Goal: Navigation & Orientation: Understand site structure

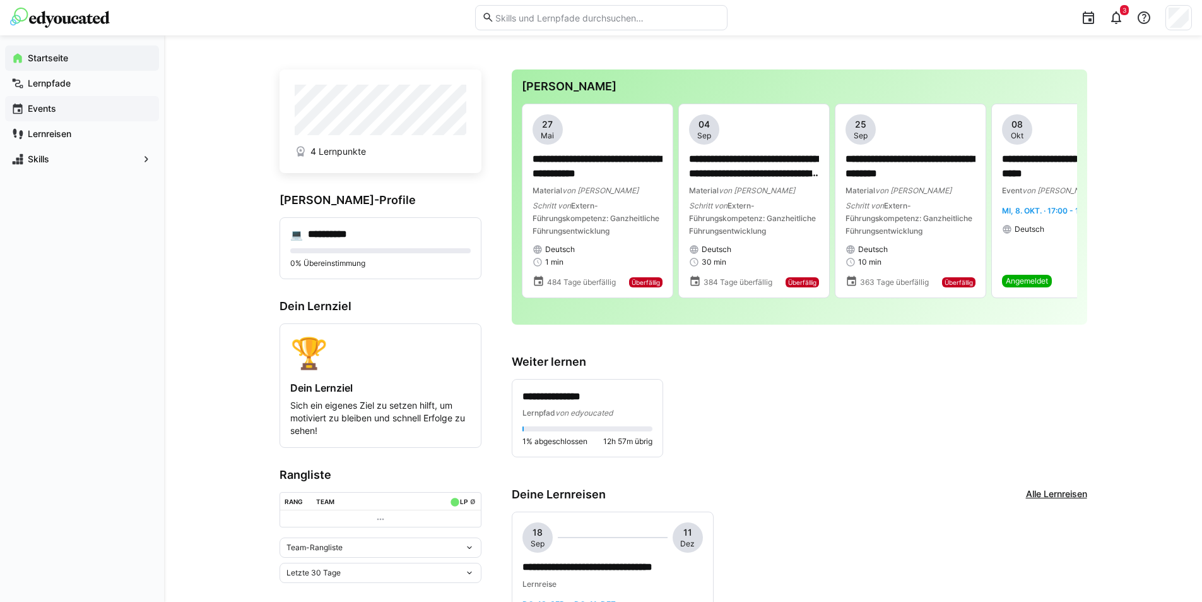
click at [63, 111] on span "Events" at bounding box center [89, 108] width 127 height 13
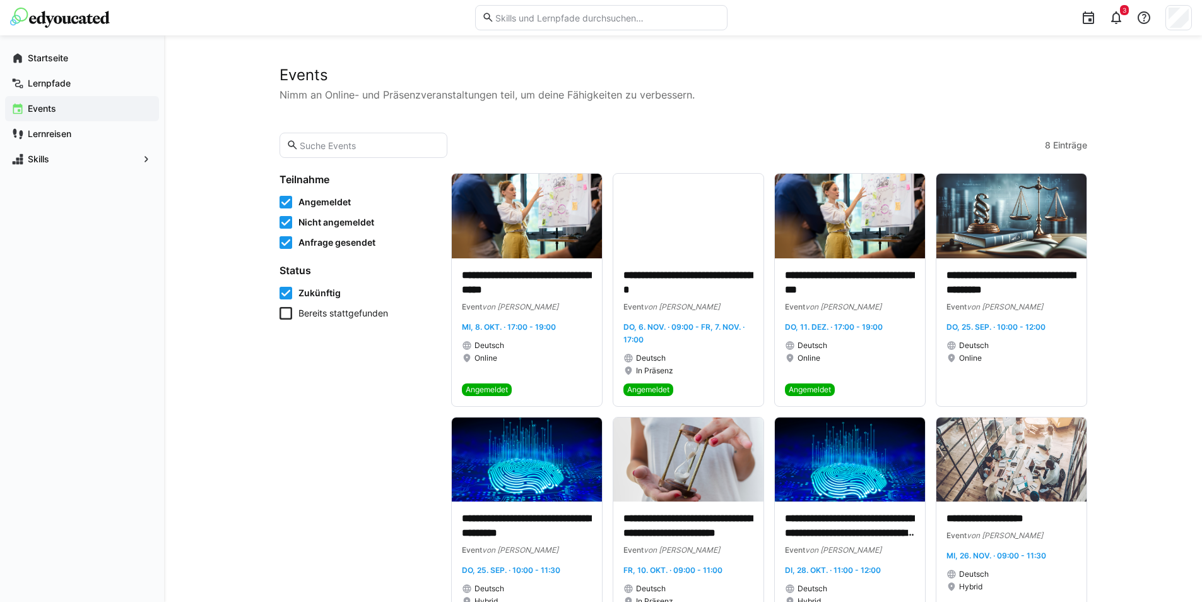
scroll to position [45, 0]
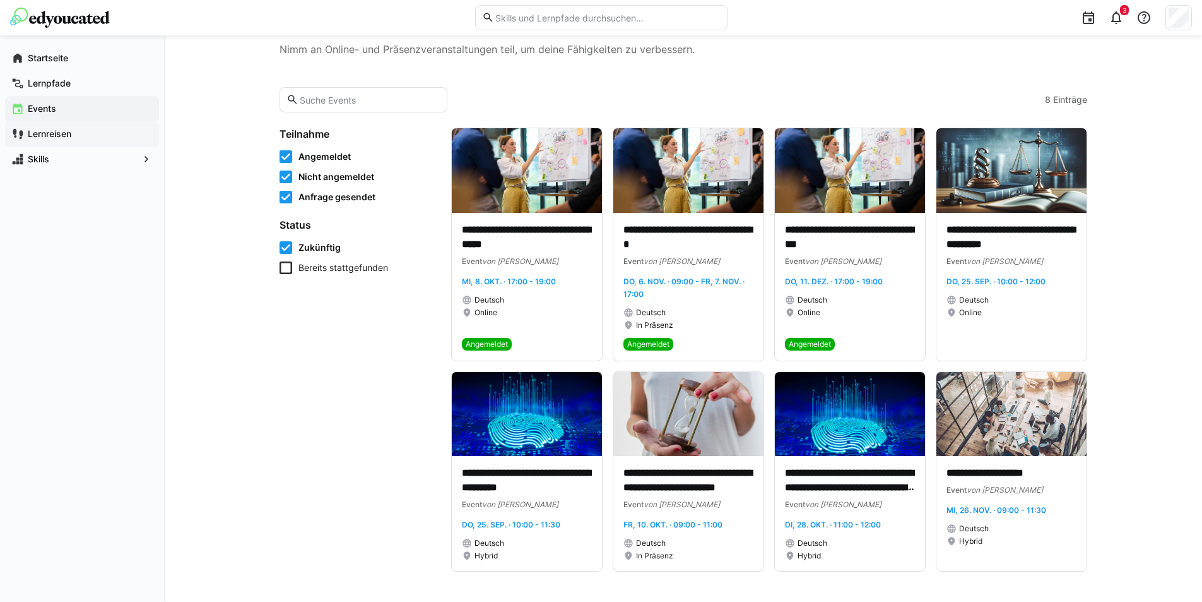
click at [0, 0] on app-navigation-label "Lernreisen" at bounding box center [0, 0] width 0 height 0
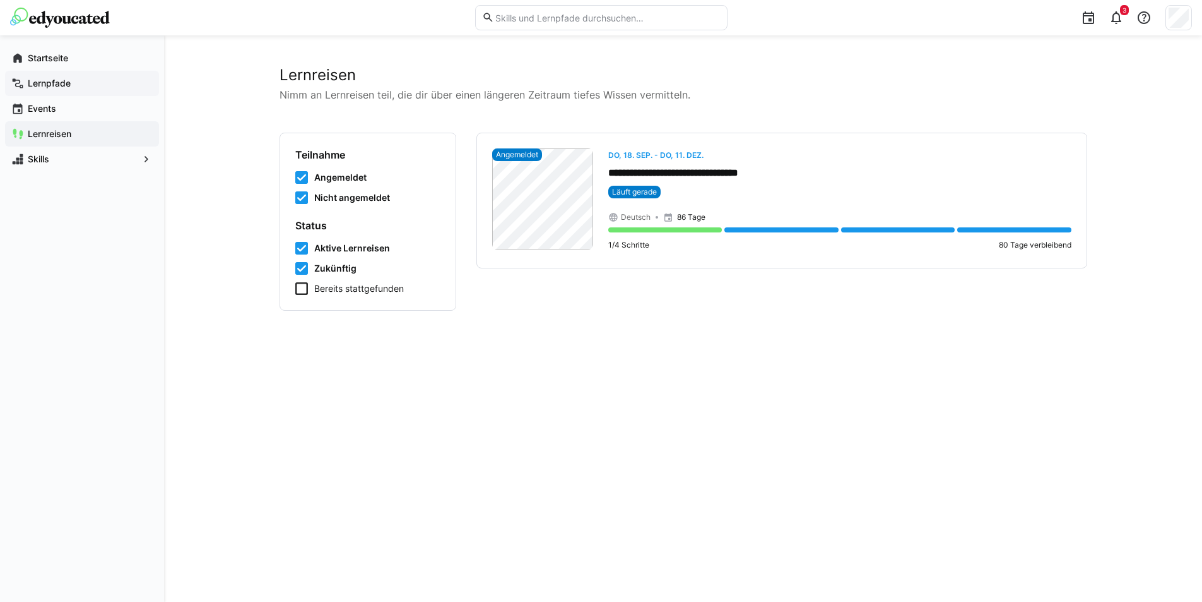
click at [74, 80] on span "Lernpfade" at bounding box center [89, 83] width 127 height 13
click at [0, 0] on app-navigation-label "Lernpfade" at bounding box center [0, 0] width 0 height 0
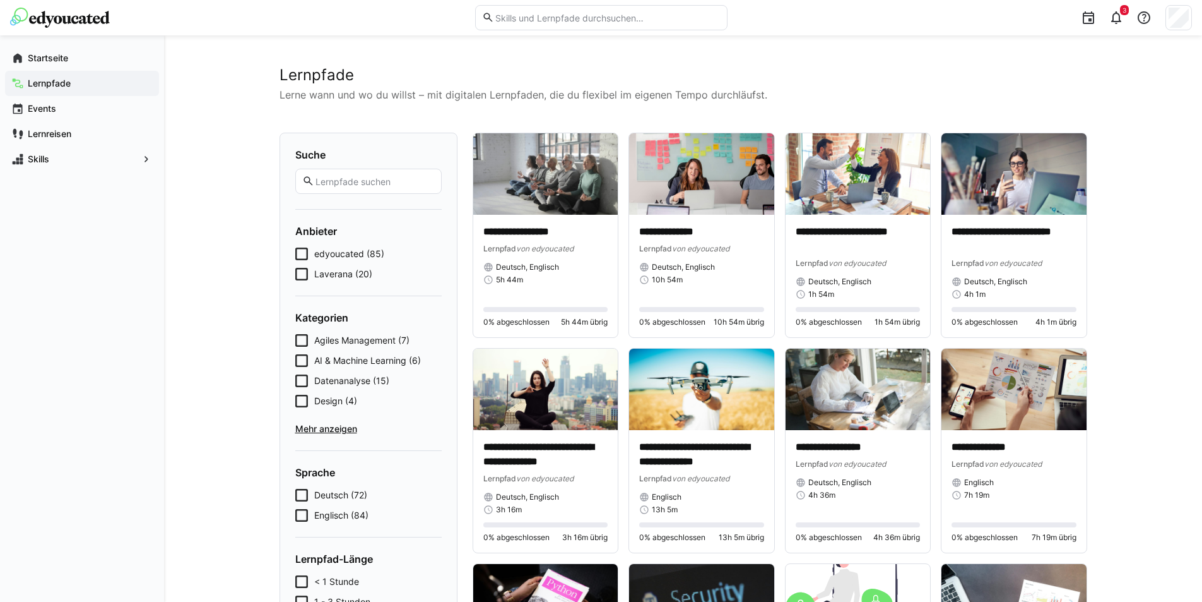
scroll to position [2320, 0]
